Goal: Information Seeking & Learning: Learn about a topic

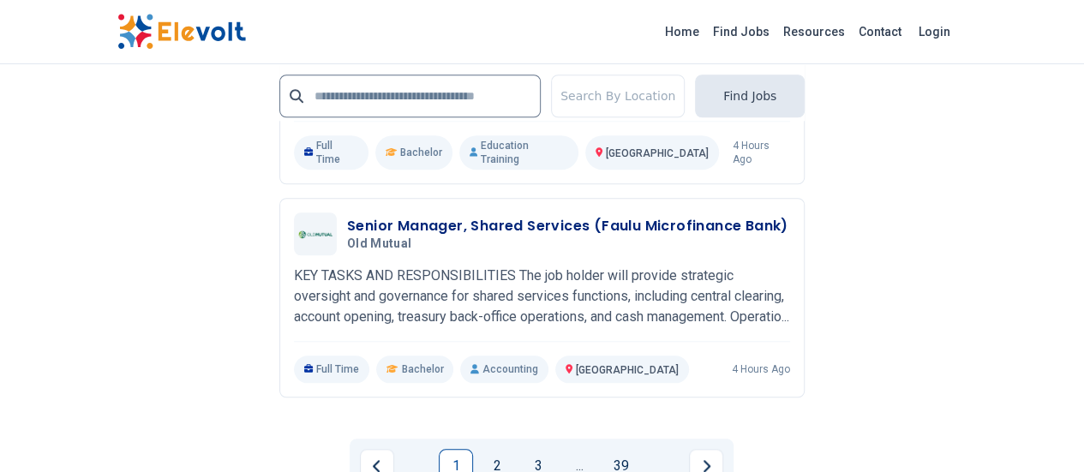
scroll to position [3954, 0]
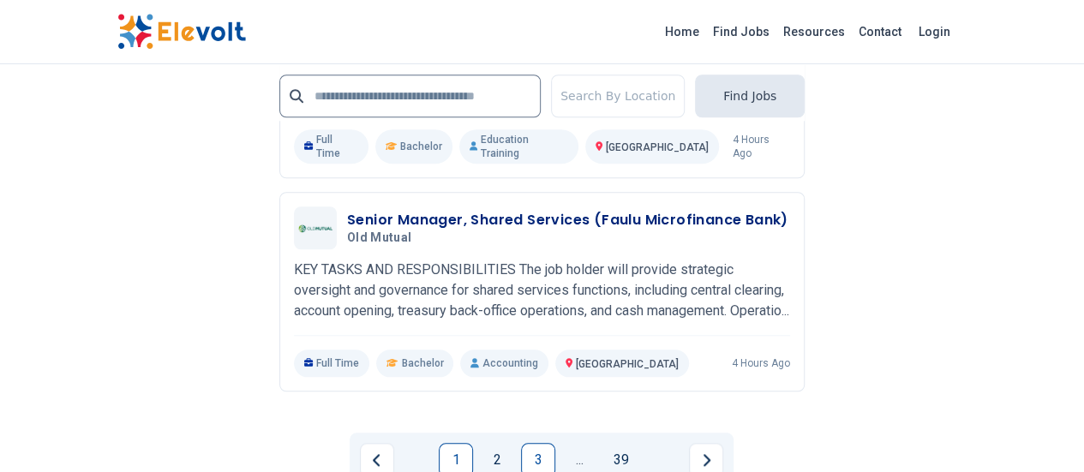
click at [541, 443] on link "3" at bounding box center [538, 460] width 34 height 34
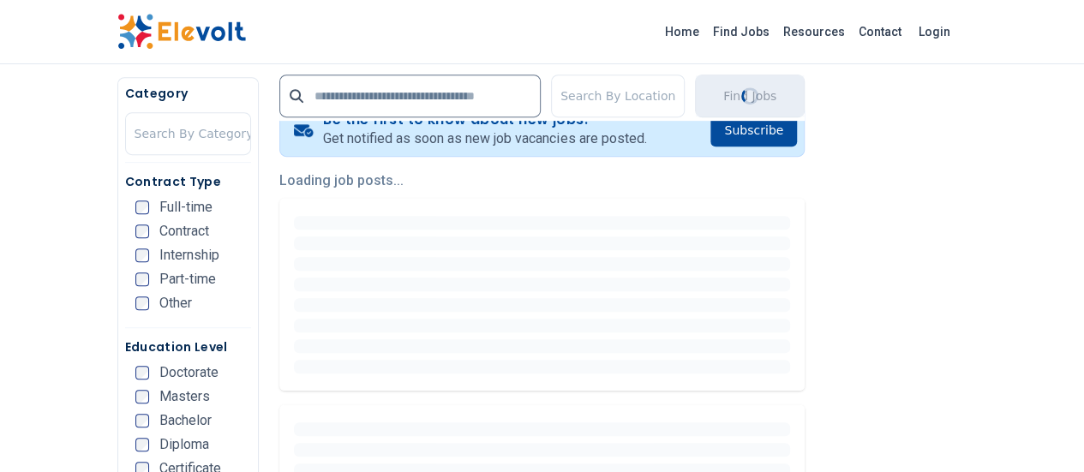
scroll to position [430, 0]
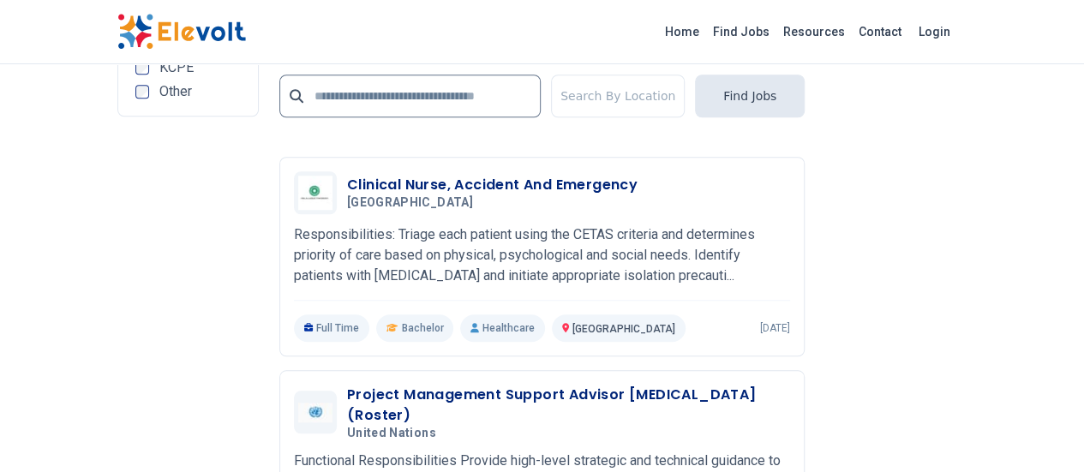
scroll to position [3909, 0]
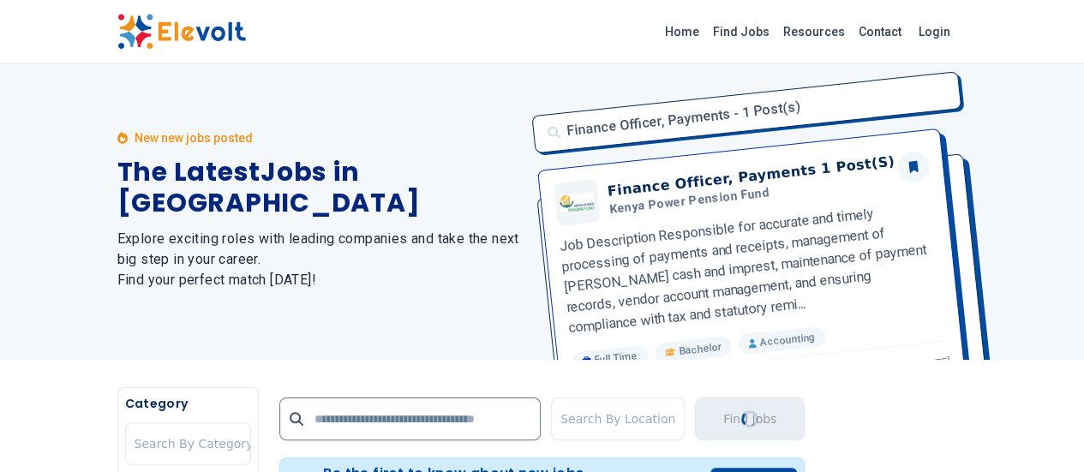
scroll to position [0, 0]
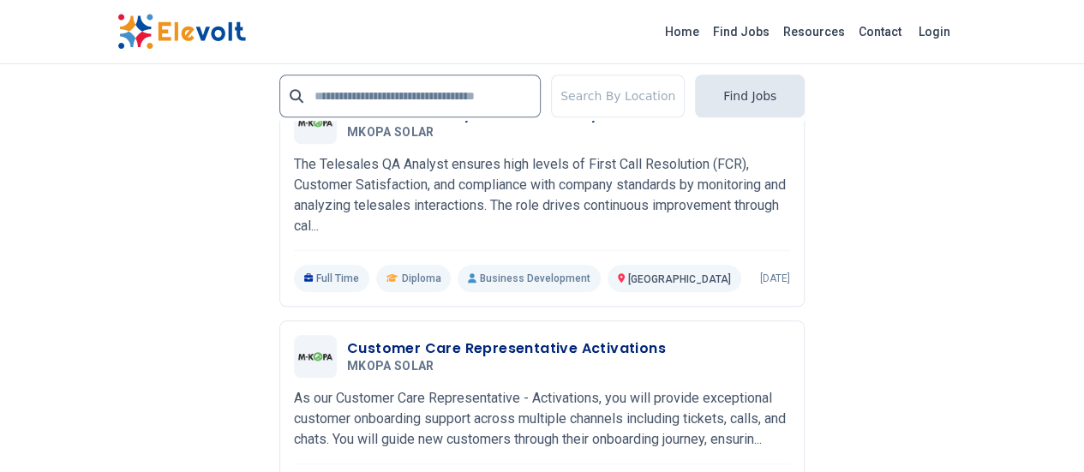
scroll to position [3924, 0]
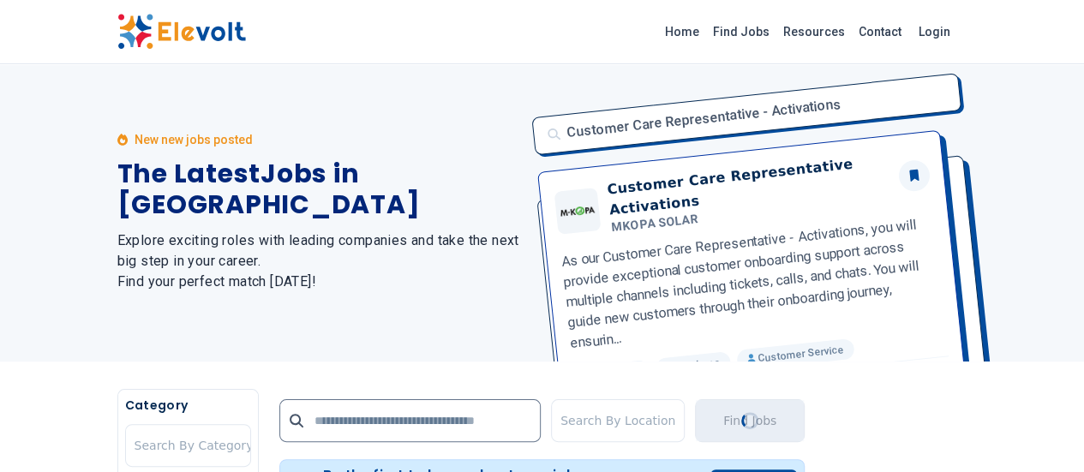
scroll to position [0, 0]
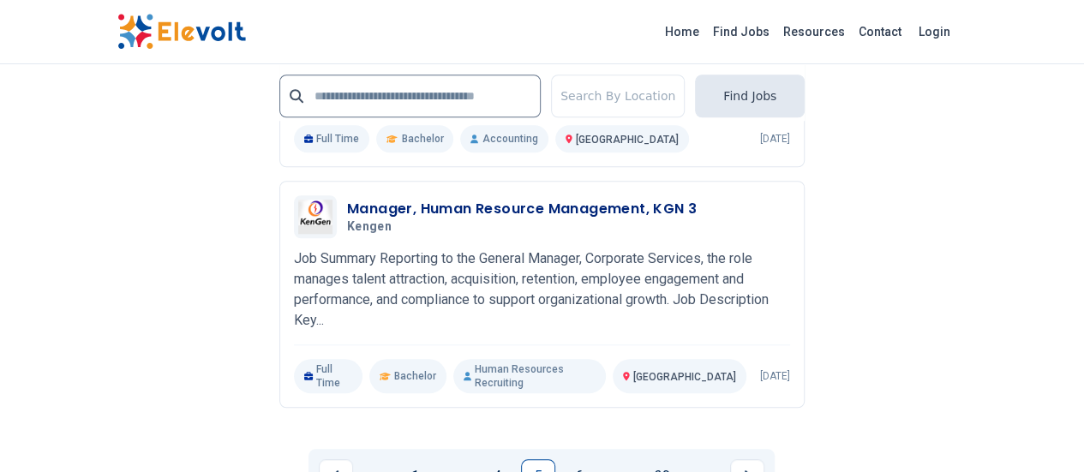
scroll to position [3973, 0]
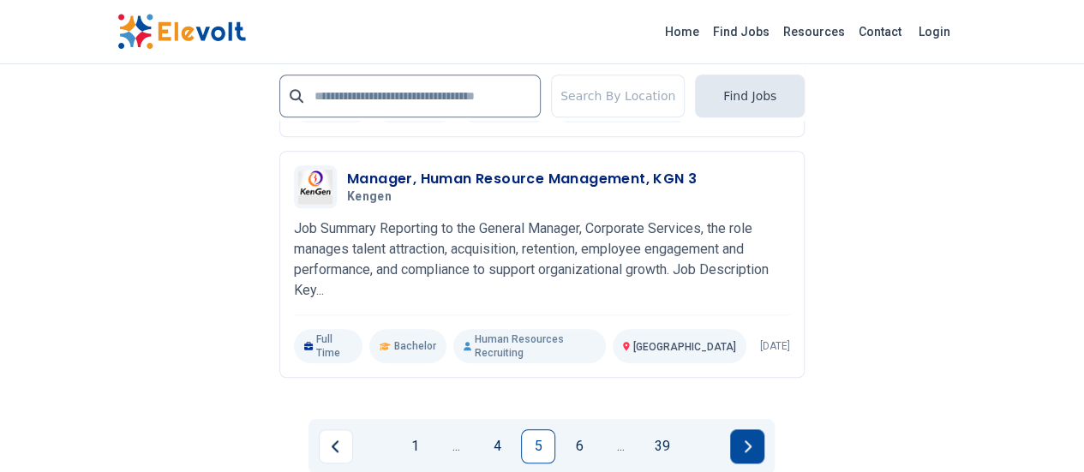
click at [737, 429] on button "Next page" at bounding box center [747, 446] width 34 height 34
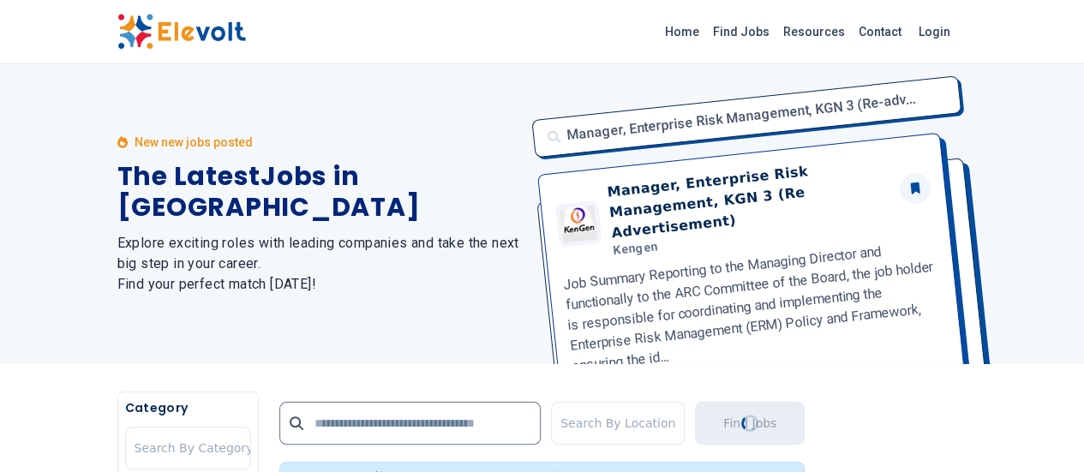
scroll to position [0, 0]
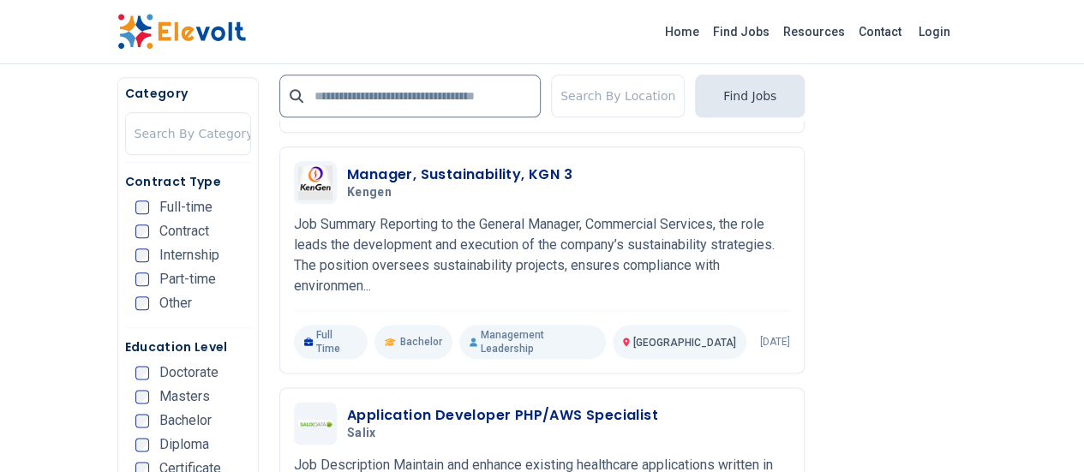
scroll to position [915, 0]
